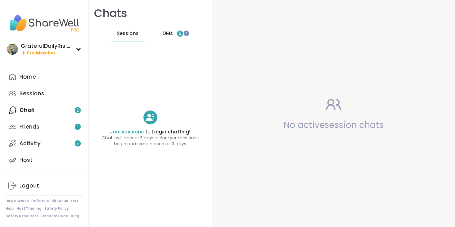
click at [29, 92] on div "Sessions" at bounding box center [31, 94] width 25 height 8
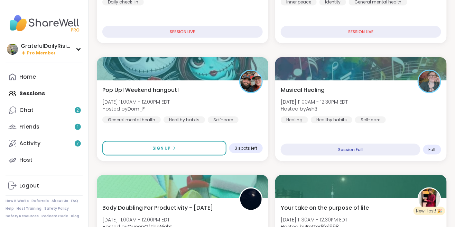
scroll to position [167, 0]
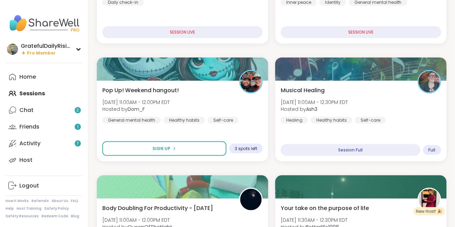
click at [340, 226] on div "Your take on the purpose of life Sun, Aug 10 | 11:30AM - 12:30PM EDT Hosted by …" at bounding box center [361, 222] width 161 height 37
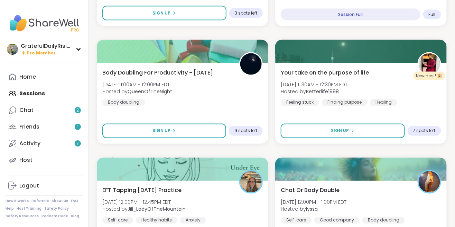
scroll to position [302, 0]
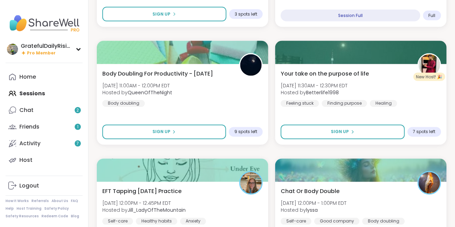
click at [423, 91] on div "Your take on the purpose of life Sun, Aug 10 | 11:30AM - 12:30PM EDT Hosted by …" at bounding box center [361, 88] width 161 height 37
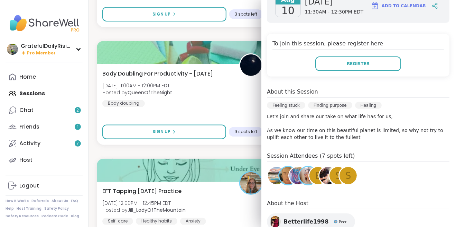
scroll to position [135, 0]
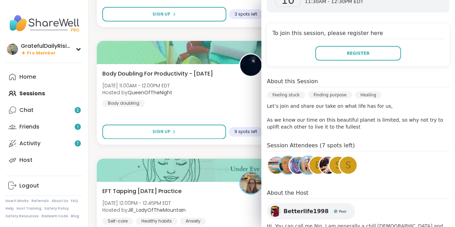
click at [325, 156] on img at bounding box center [328, 164] width 17 height 17
click at [350, 158] on span "S" at bounding box center [349, 164] width 6 height 13
click at [334, 156] on div "S" at bounding box center [338, 164] width 17 height 17
click at [315, 156] on div "b" at bounding box center [318, 164] width 17 height 17
click at [273, 156] on img at bounding box center [276, 164] width 17 height 17
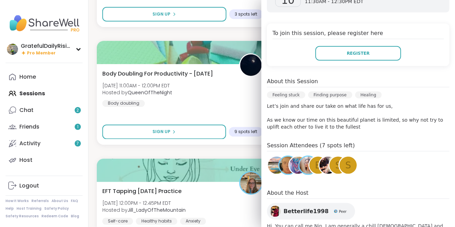
click at [294, 156] on img at bounding box center [298, 164] width 17 height 17
click at [241, 41] on div at bounding box center [183, 52] width 172 height 23
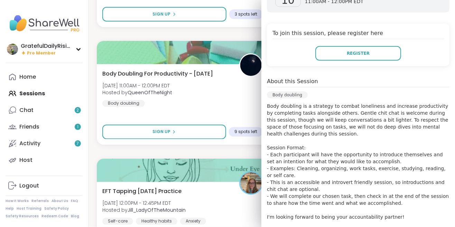
scroll to position [147, 0]
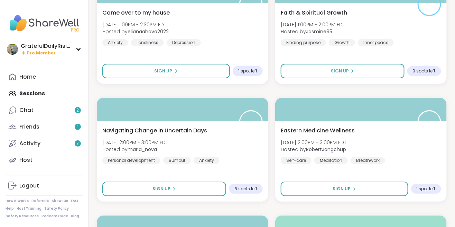
scroll to position [720, 0]
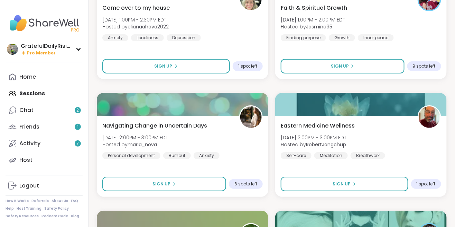
click at [418, 38] on div "Faith & Spiritual Growth Sun, Aug 10 | 1:00PM - 2:00PM EDT Hosted by Jasmine95 …" at bounding box center [361, 22] width 161 height 37
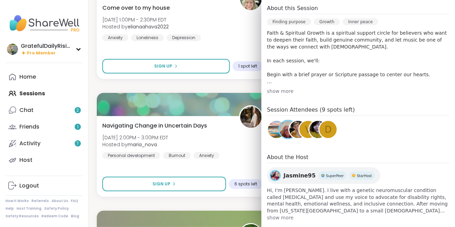
scroll to position [197, 0]
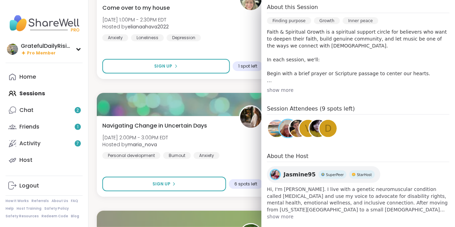
click at [327, 129] on span "d" at bounding box center [328, 128] width 7 height 13
click at [312, 128] on img at bounding box center [318, 128] width 17 height 17
click at [302, 128] on div "V" at bounding box center [308, 128] width 17 height 17
click at [291, 130] on img at bounding box center [298, 128] width 17 height 17
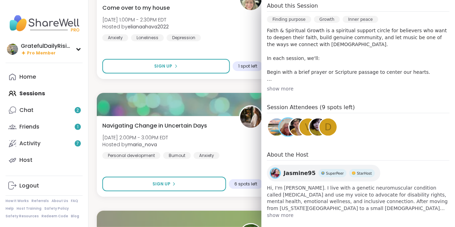
scroll to position [197, 0]
click at [240, 93] on div at bounding box center [183, 104] width 172 height 23
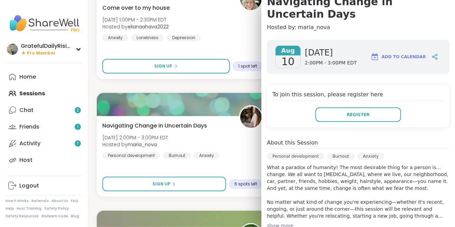
scroll to position [74, 0]
